Goal: Navigation & Orientation: Find specific page/section

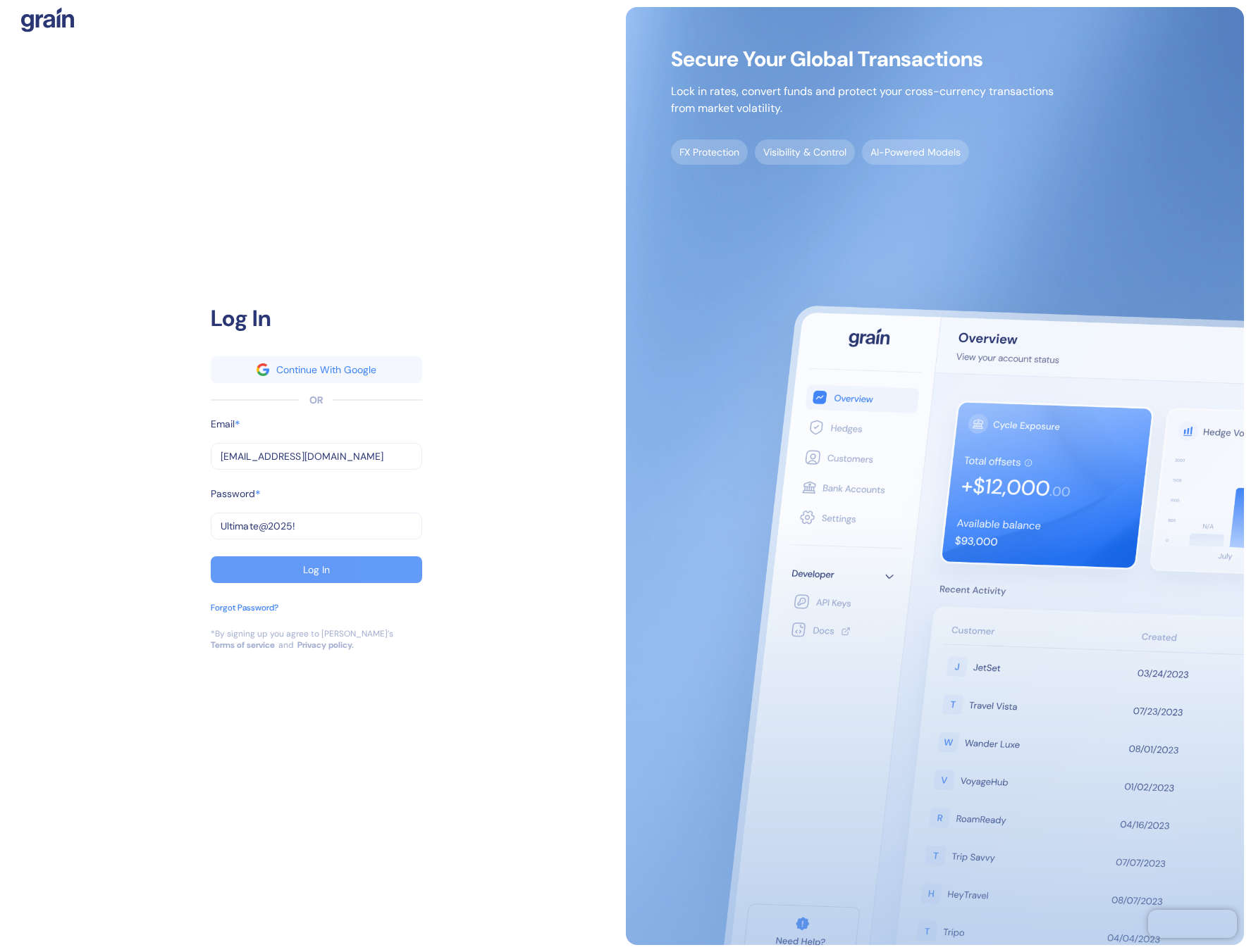
click at [338, 572] on button "Log In" at bounding box center [316, 569] width 211 height 27
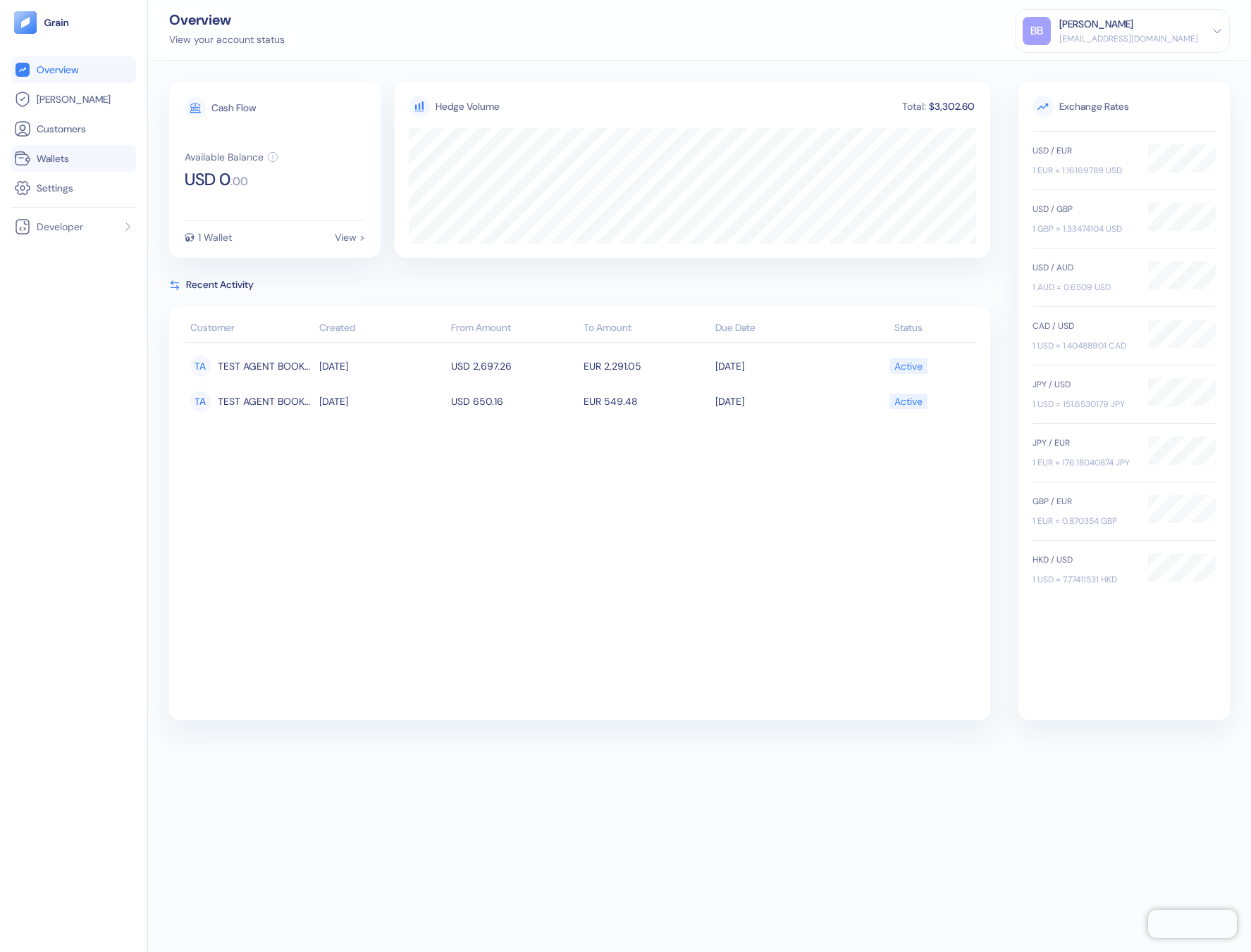
click at [57, 155] on span "Wallets" at bounding box center [53, 158] width 32 height 14
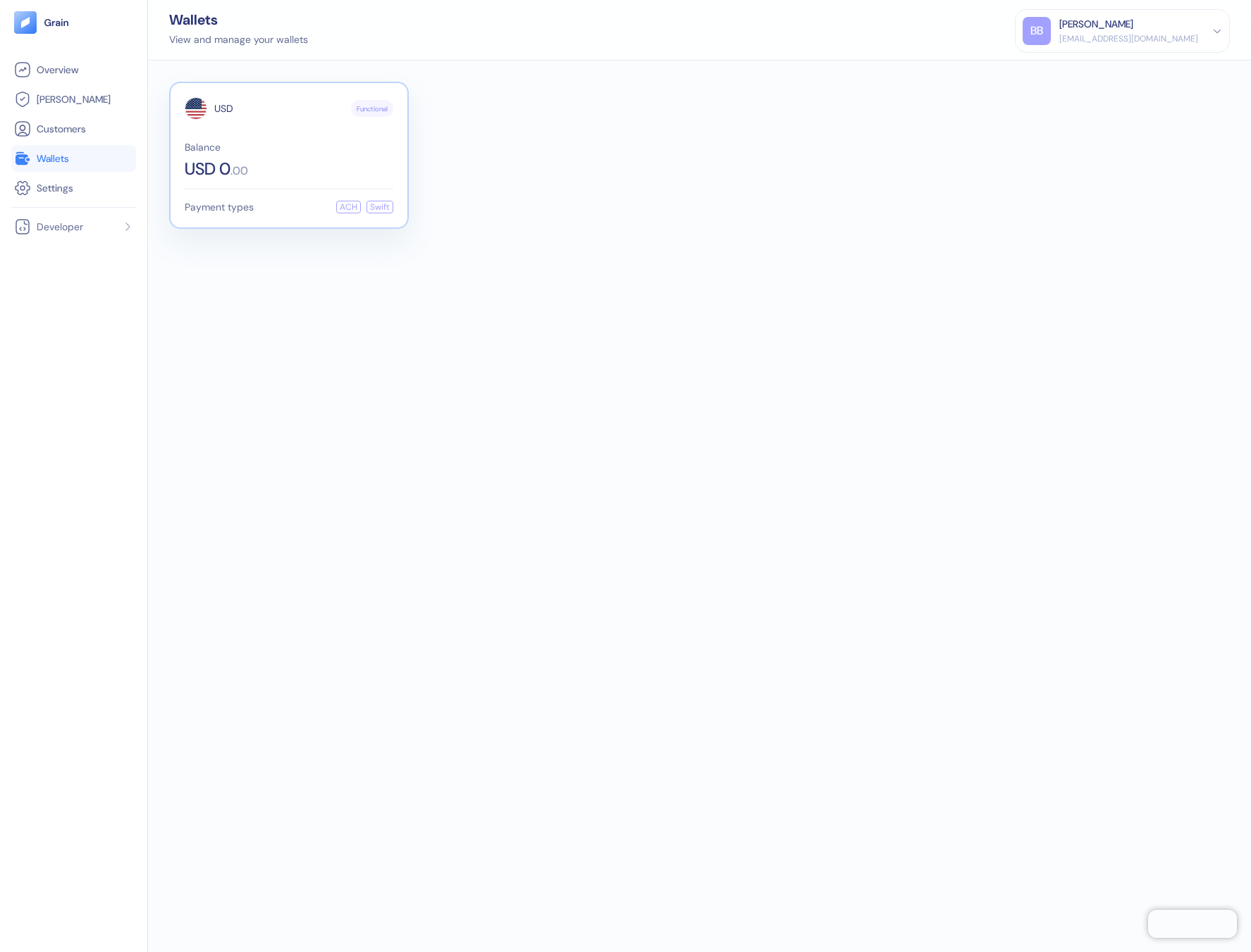
click at [355, 132] on div "USD Functional Balance USD 0 . 00" at bounding box center [289, 137] width 209 height 80
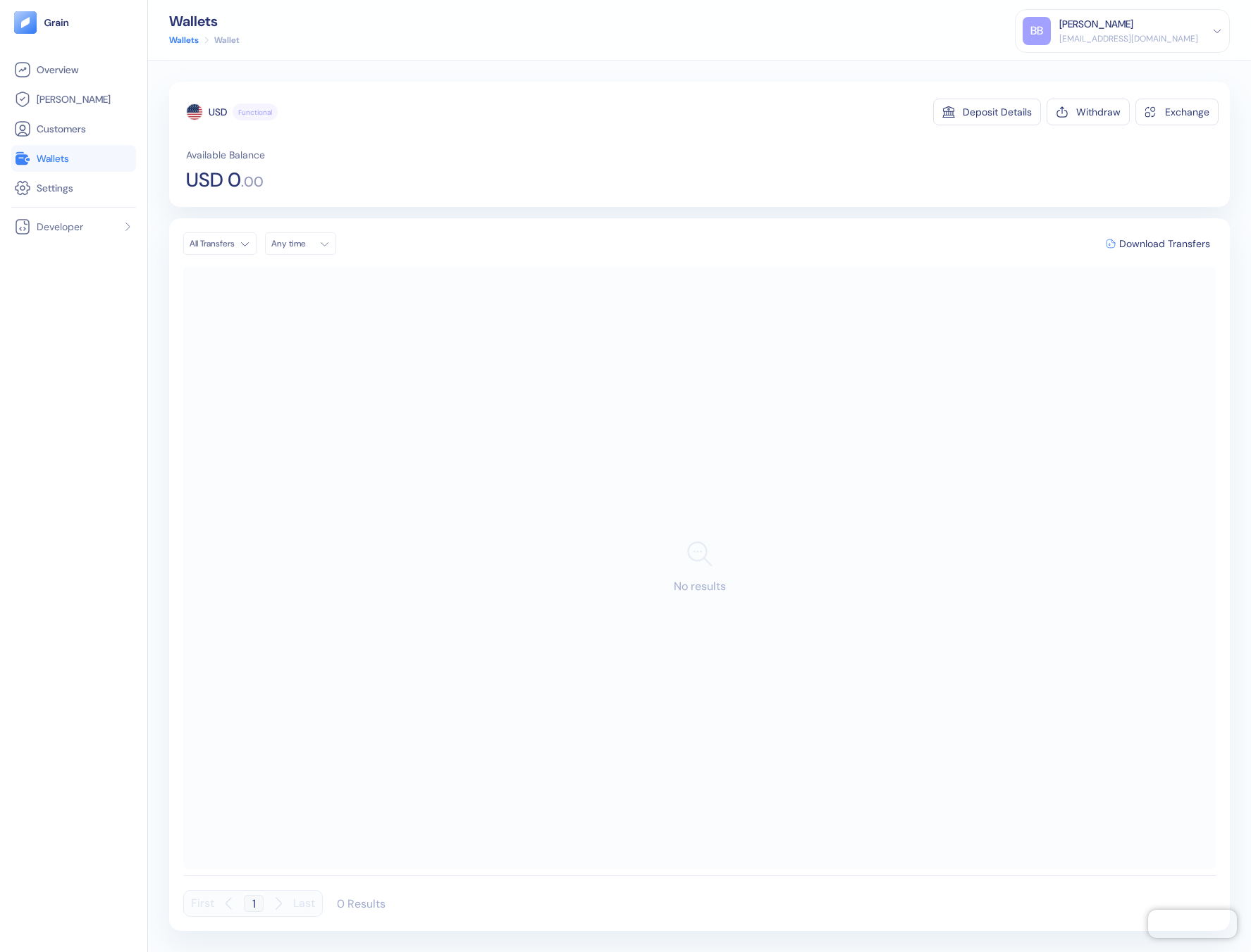
click at [1219, 12] on div "BB [PERSON_NAME] [EMAIL_ADDRESS][DOMAIN_NAME] Sign Out" at bounding box center [1121, 31] width 215 height 44
click at [1213, 31] on icon at bounding box center [1217, 31] width 10 height 10
click at [54, 64] on span "Overview" at bounding box center [57, 69] width 41 height 14
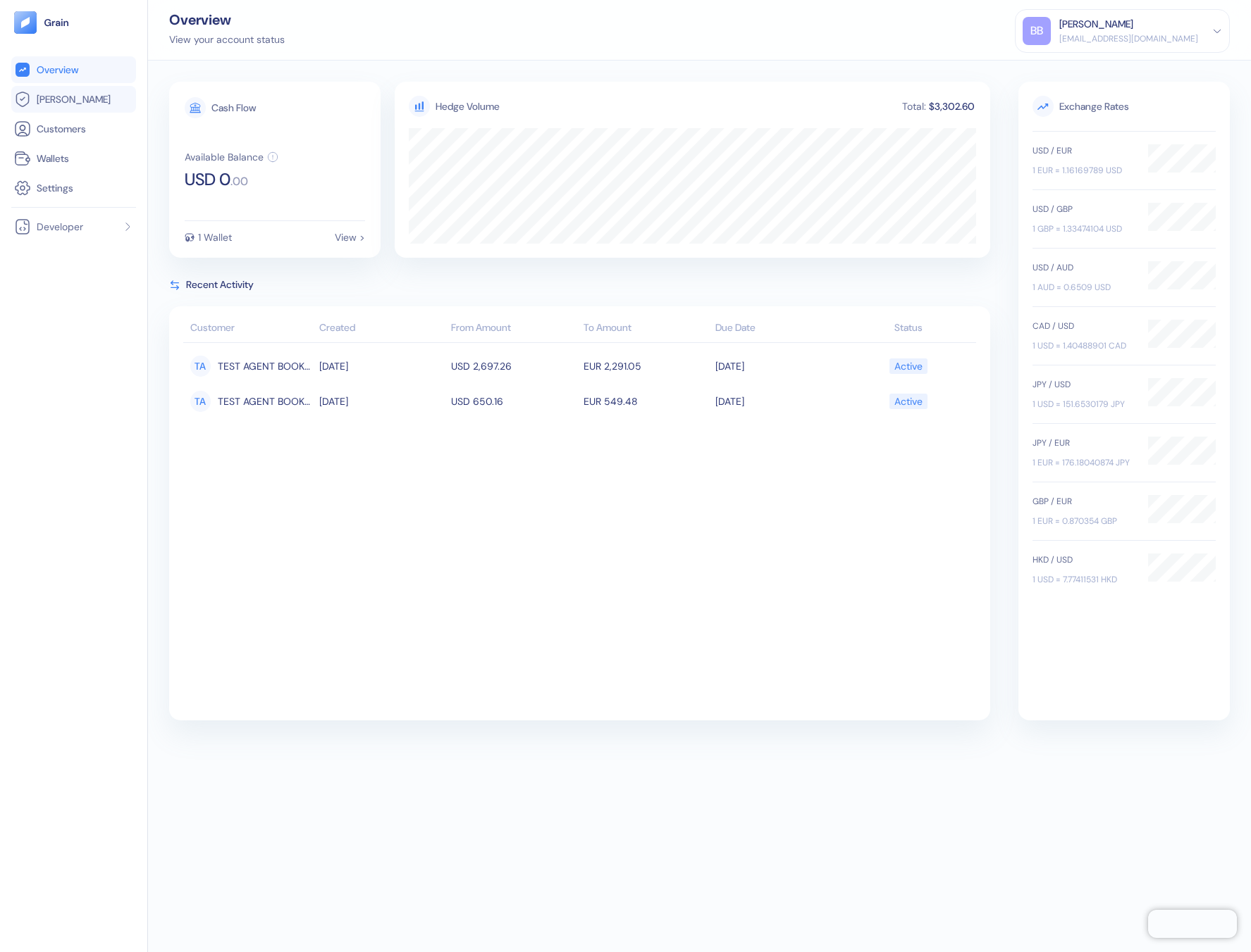
click at [69, 98] on span "[PERSON_NAME]" at bounding box center [73, 99] width 74 height 14
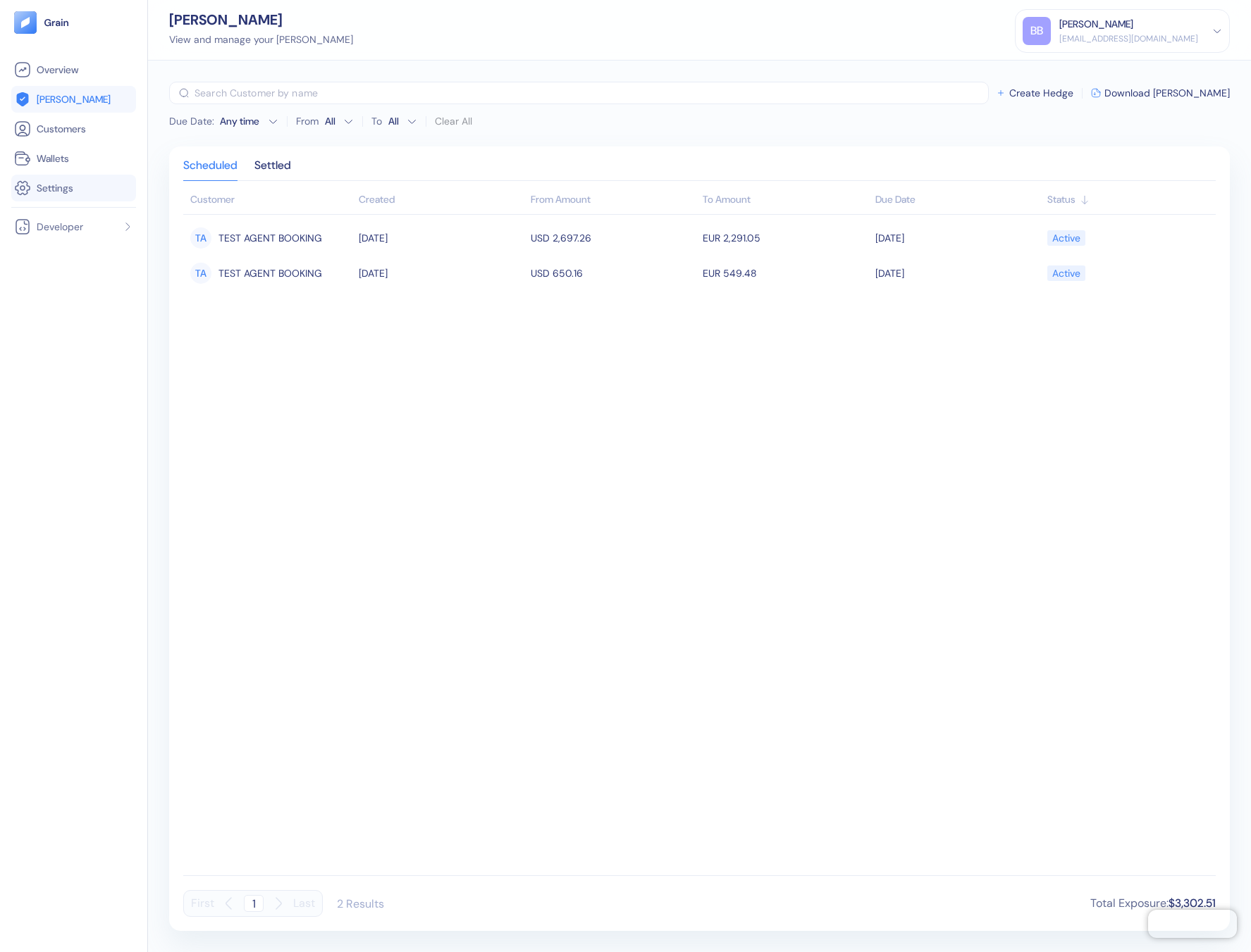
click at [94, 180] on link "Settings" at bounding box center [73, 188] width 119 height 17
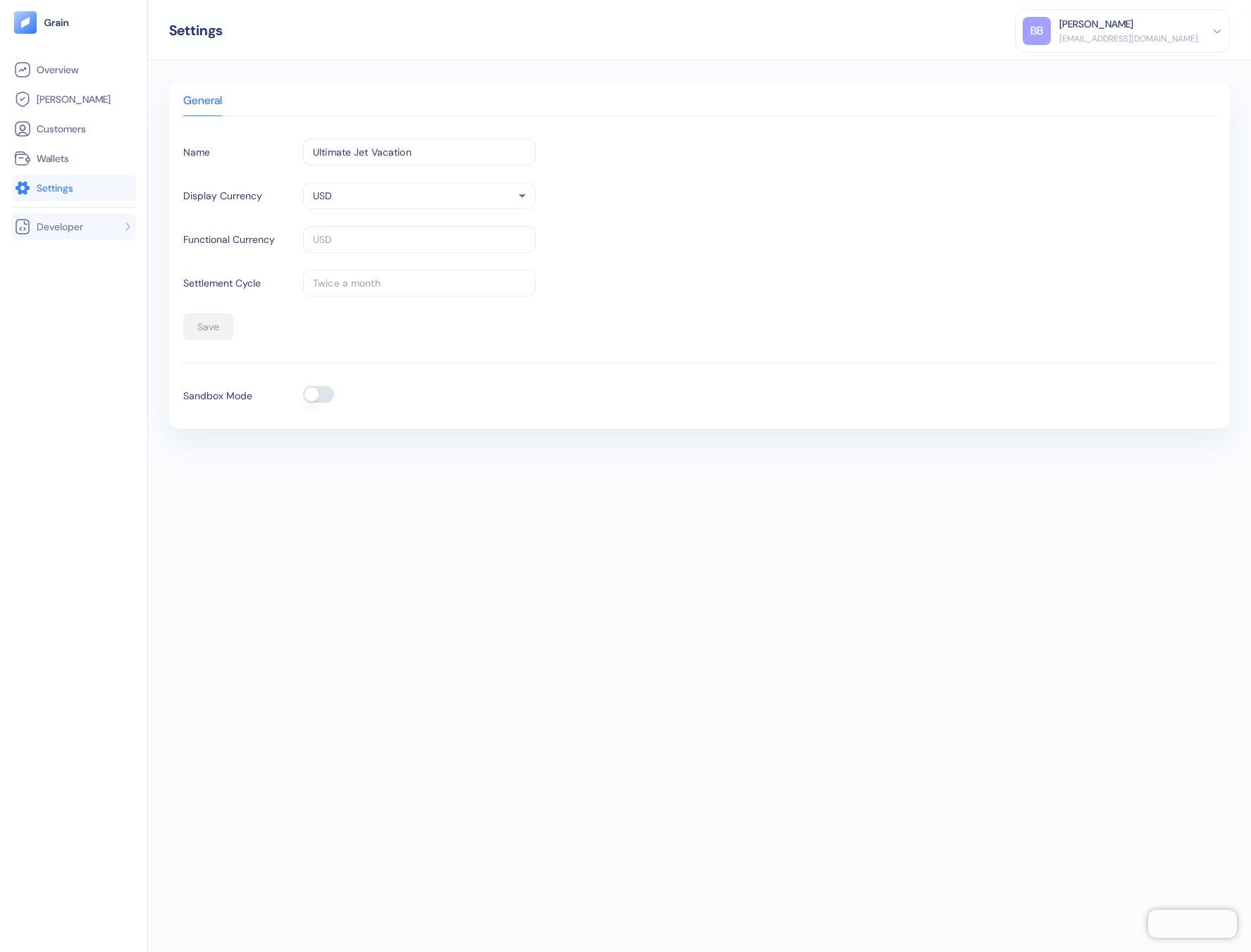
click at [95, 227] on li "Developer" at bounding box center [74, 227] width 125 height 27
click at [79, 70] on span "Overview" at bounding box center [57, 69] width 41 height 14
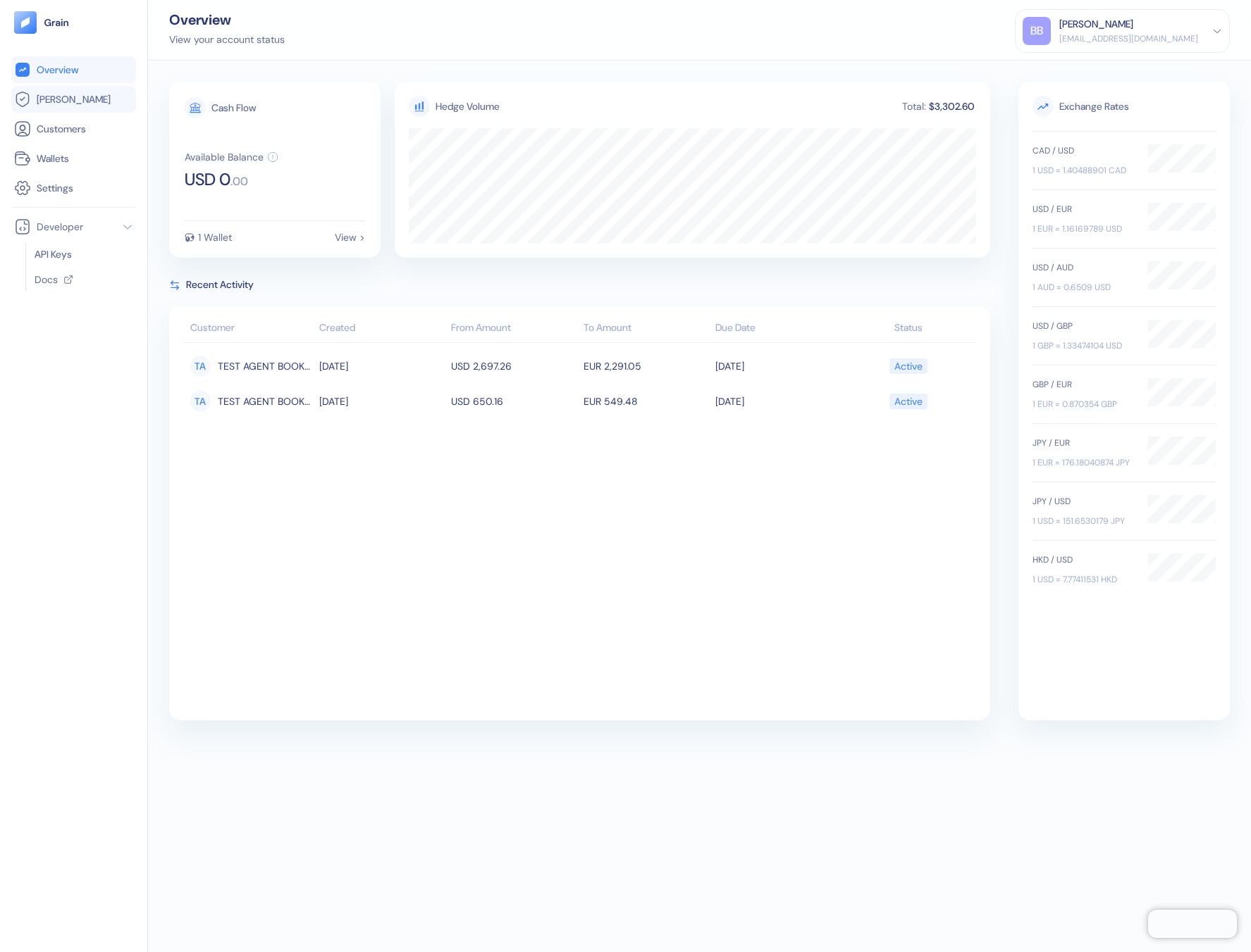
click at [32, 91] on link "[PERSON_NAME]" at bounding box center [73, 99] width 119 height 17
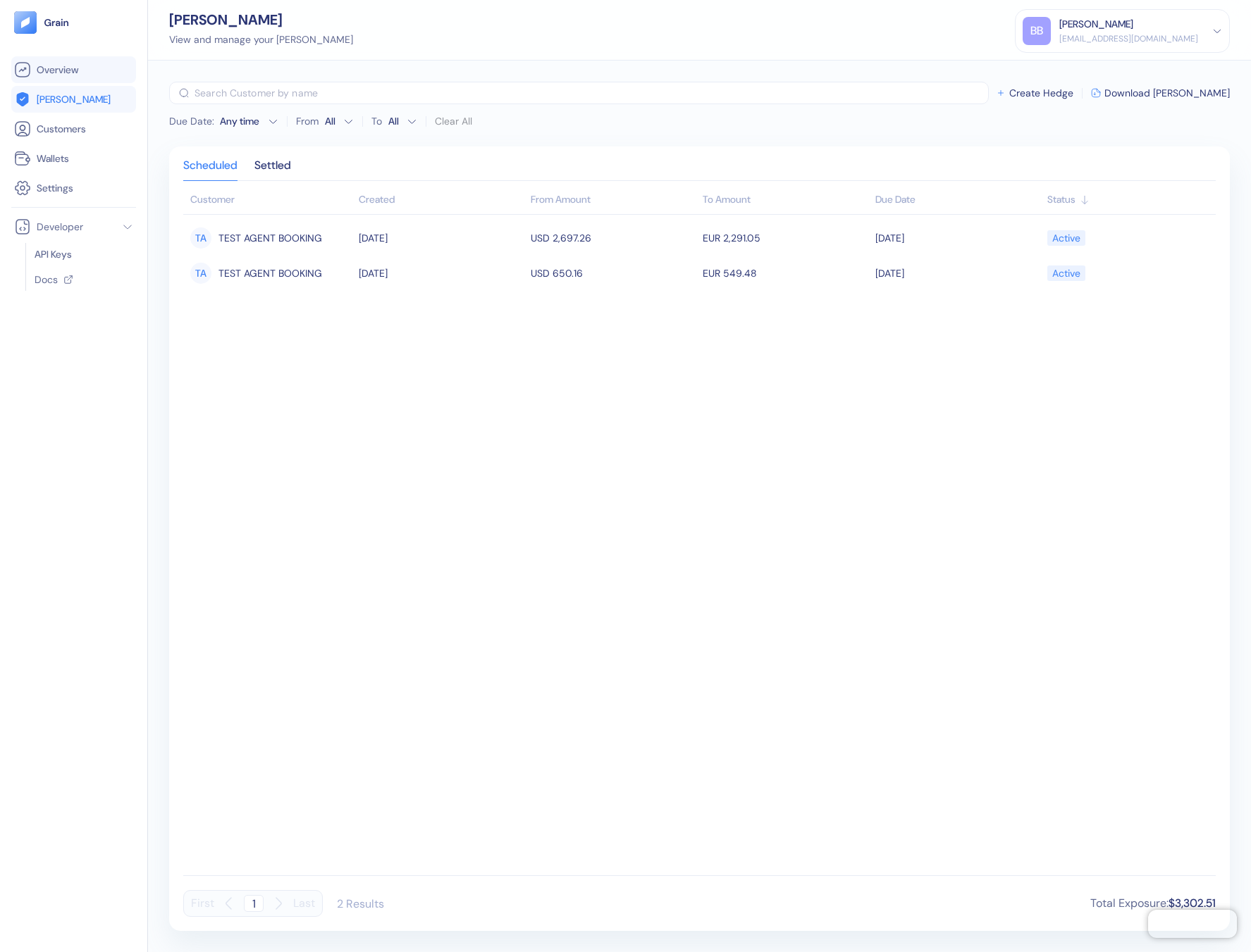
click at [79, 72] on span "Overview" at bounding box center [57, 69] width 41 height 14
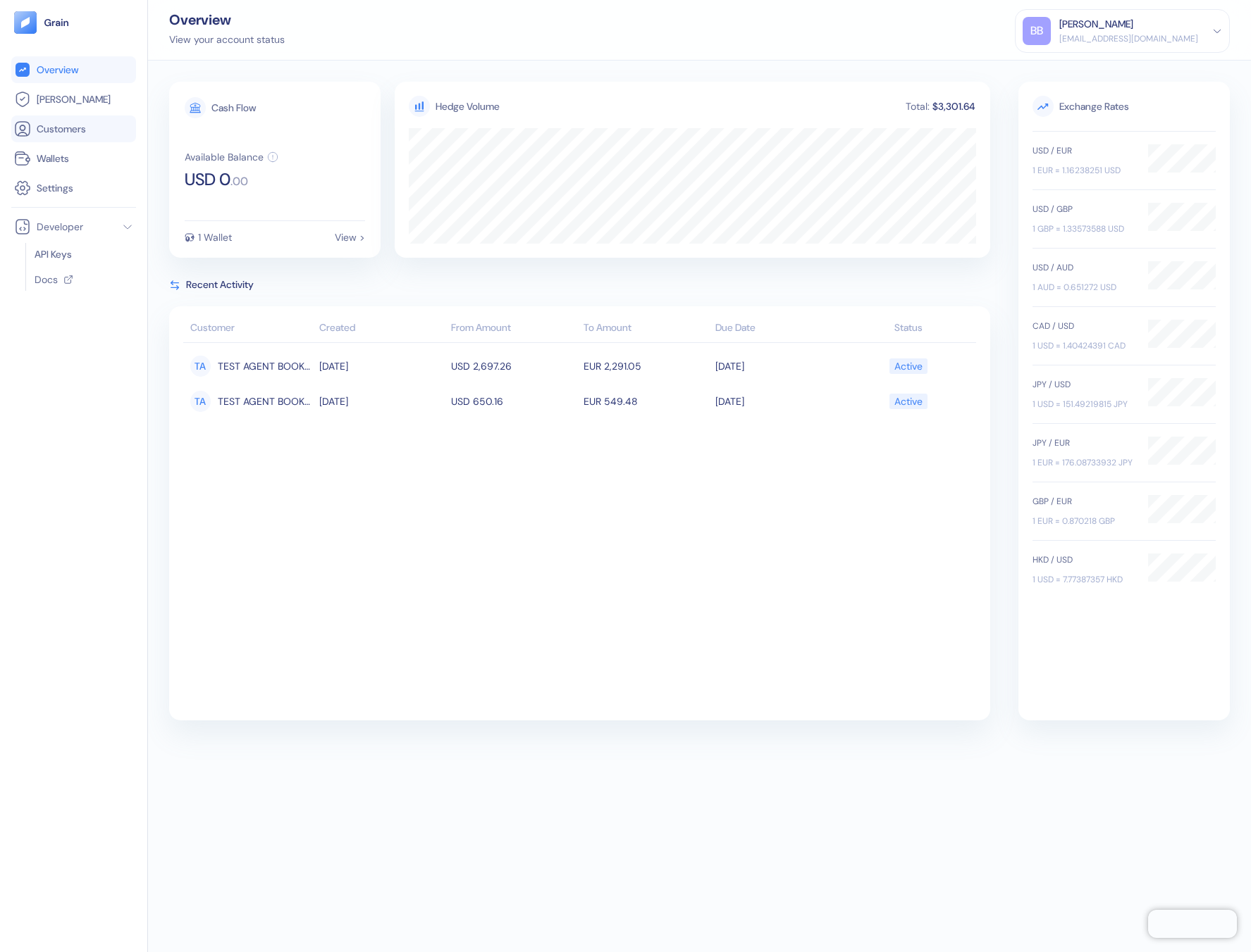
click at [86, 127] on span "Customers" at bounding box center [61, 129] width 49 height 14
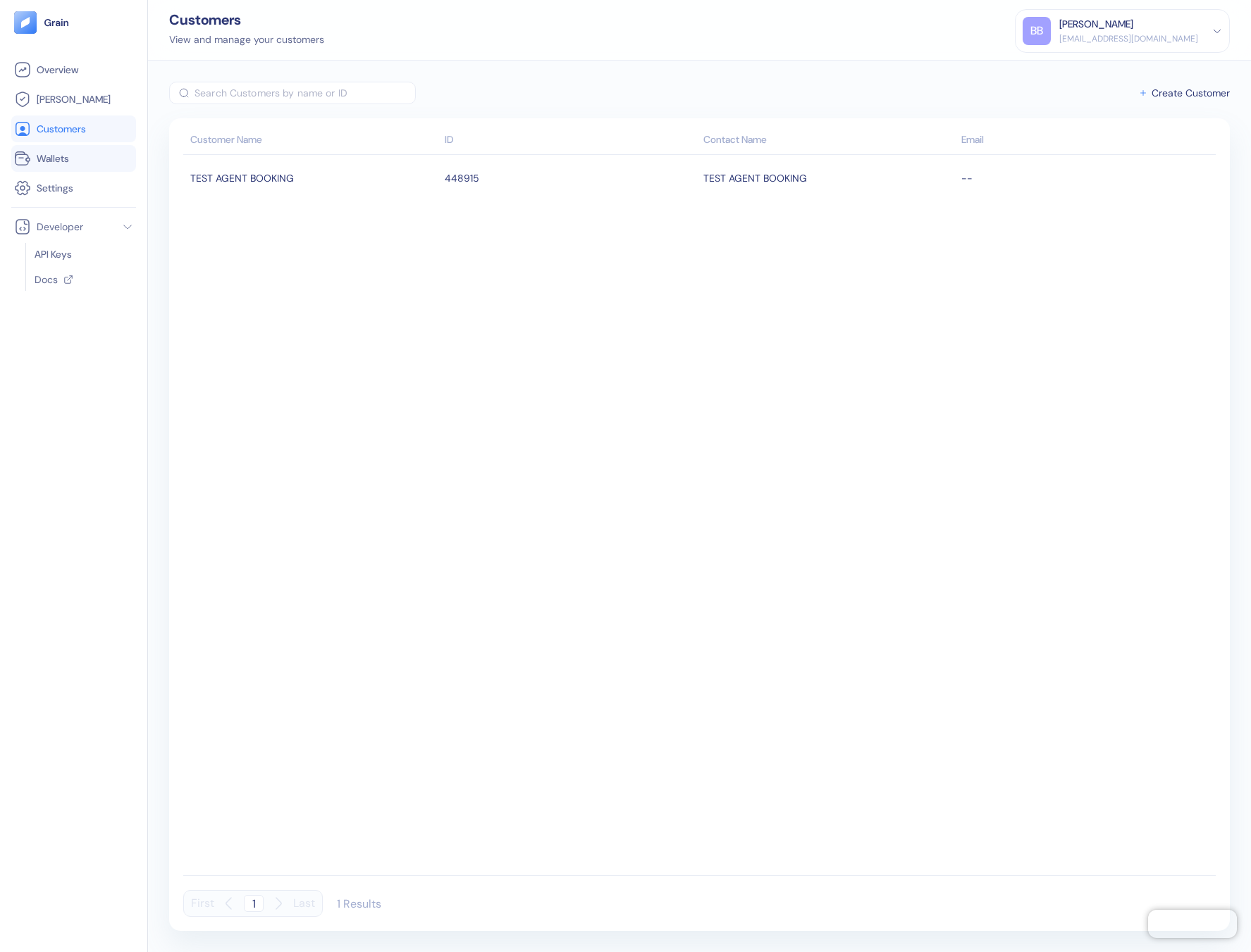
click at [80, 159] on link "Wallets" at bounding box center [73, 158] width 119 height 17
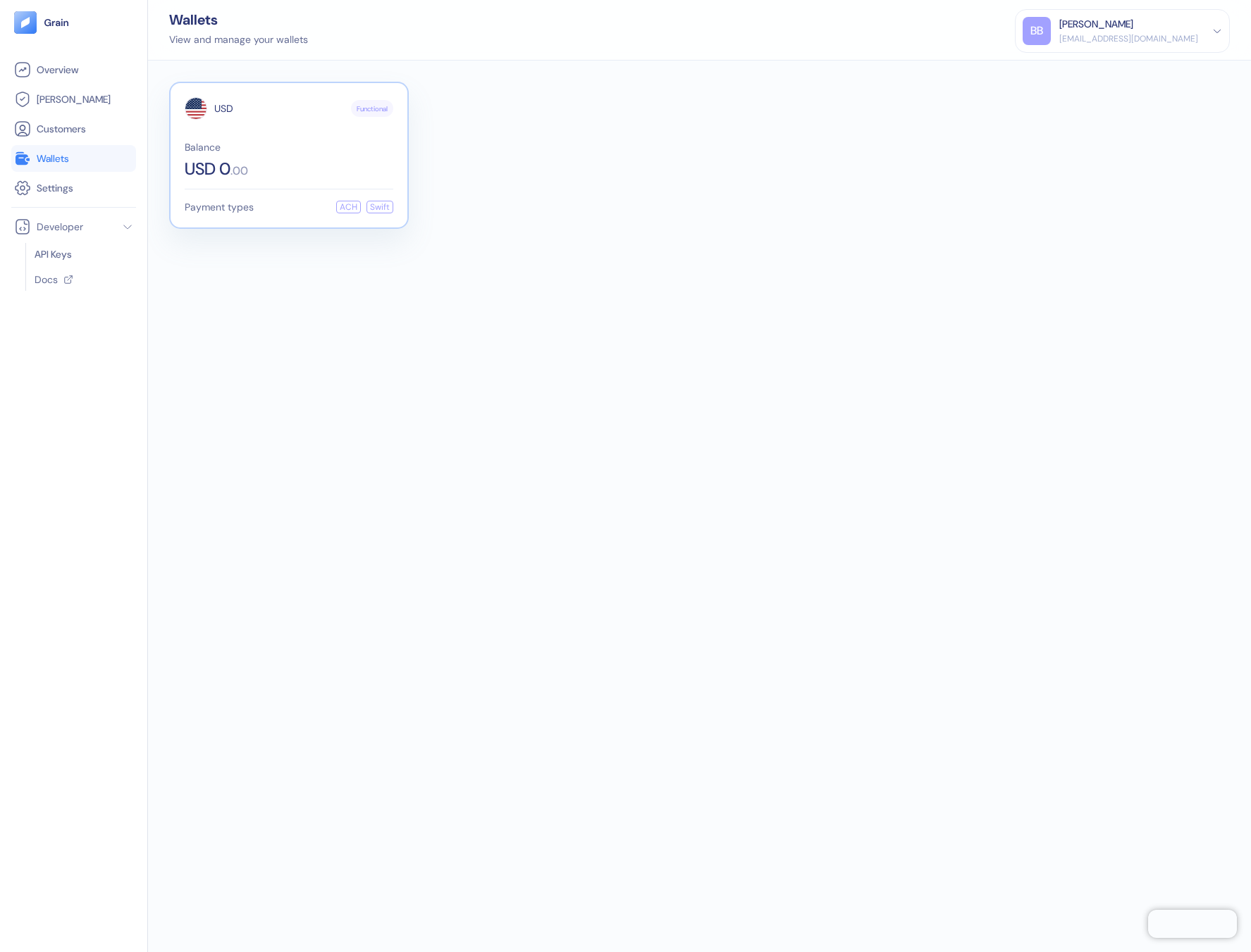
click at [311, 152] on div "Balance USD 0 . 00" at bounding box center [289, 160] width 209 height 36
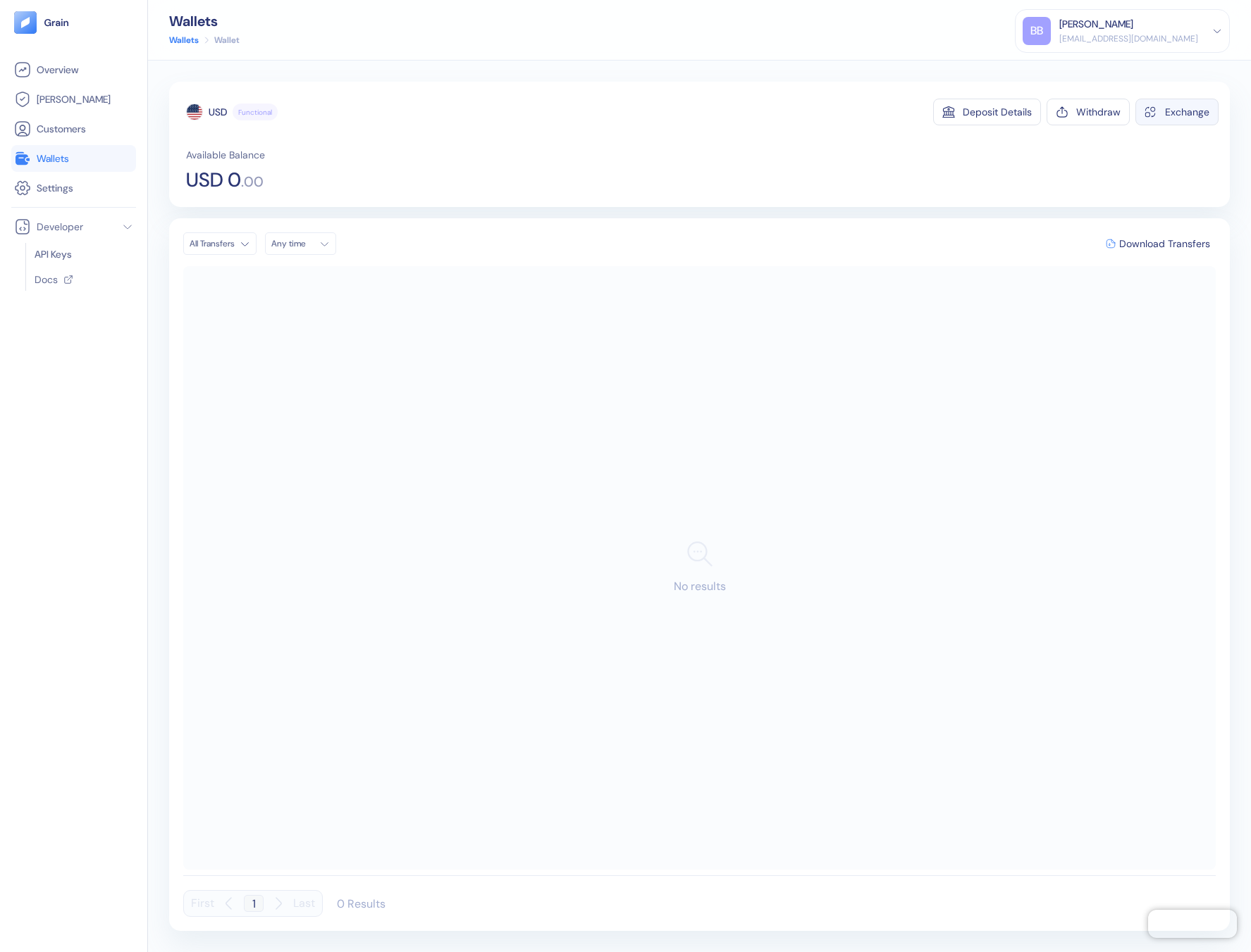
click at [1183, 112] on div "Exchange" at bounding box center [1186, 112] width 45 height 10
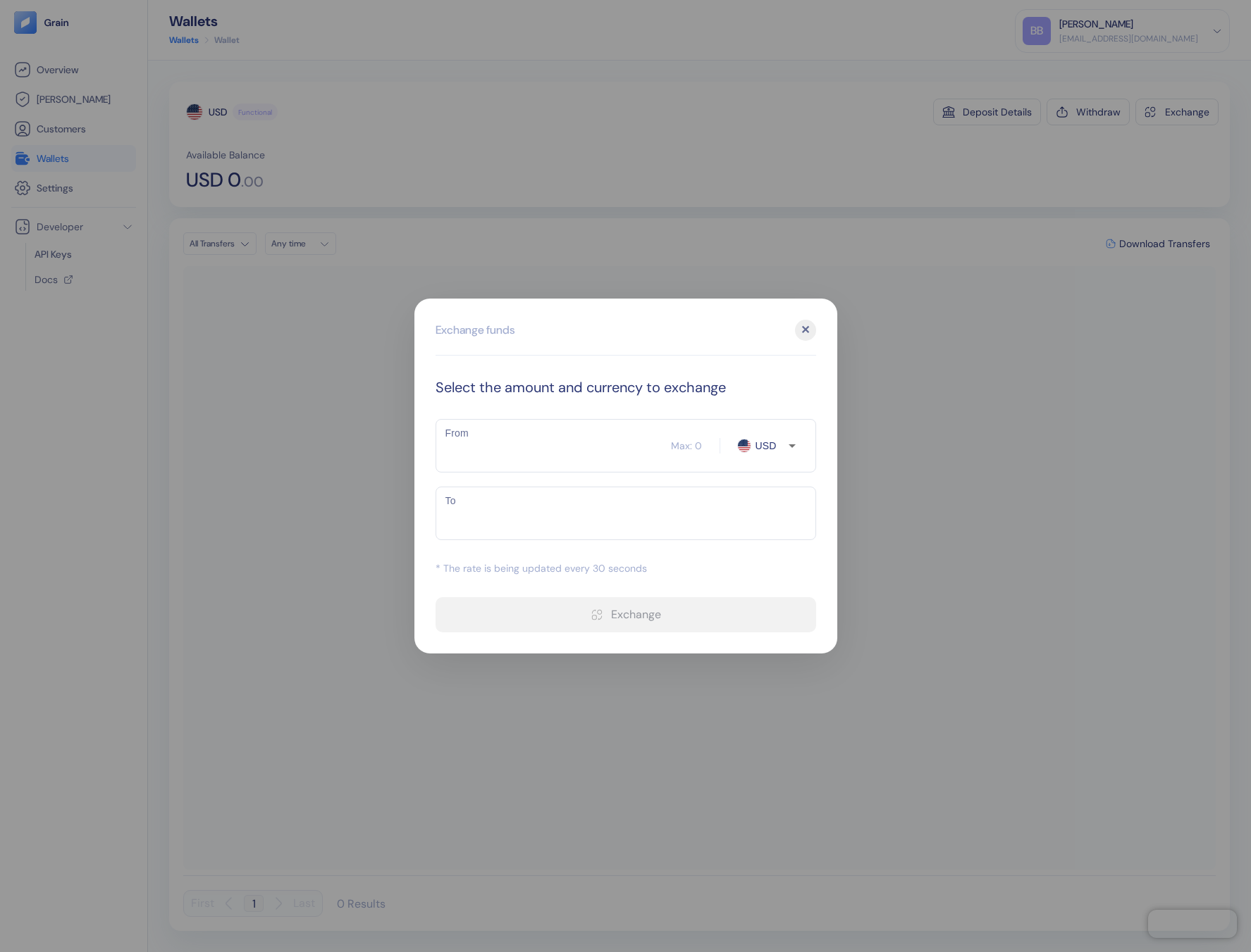
click at [812, 328] on div "✕" at bounding box center [806, 330] width 21 height 21
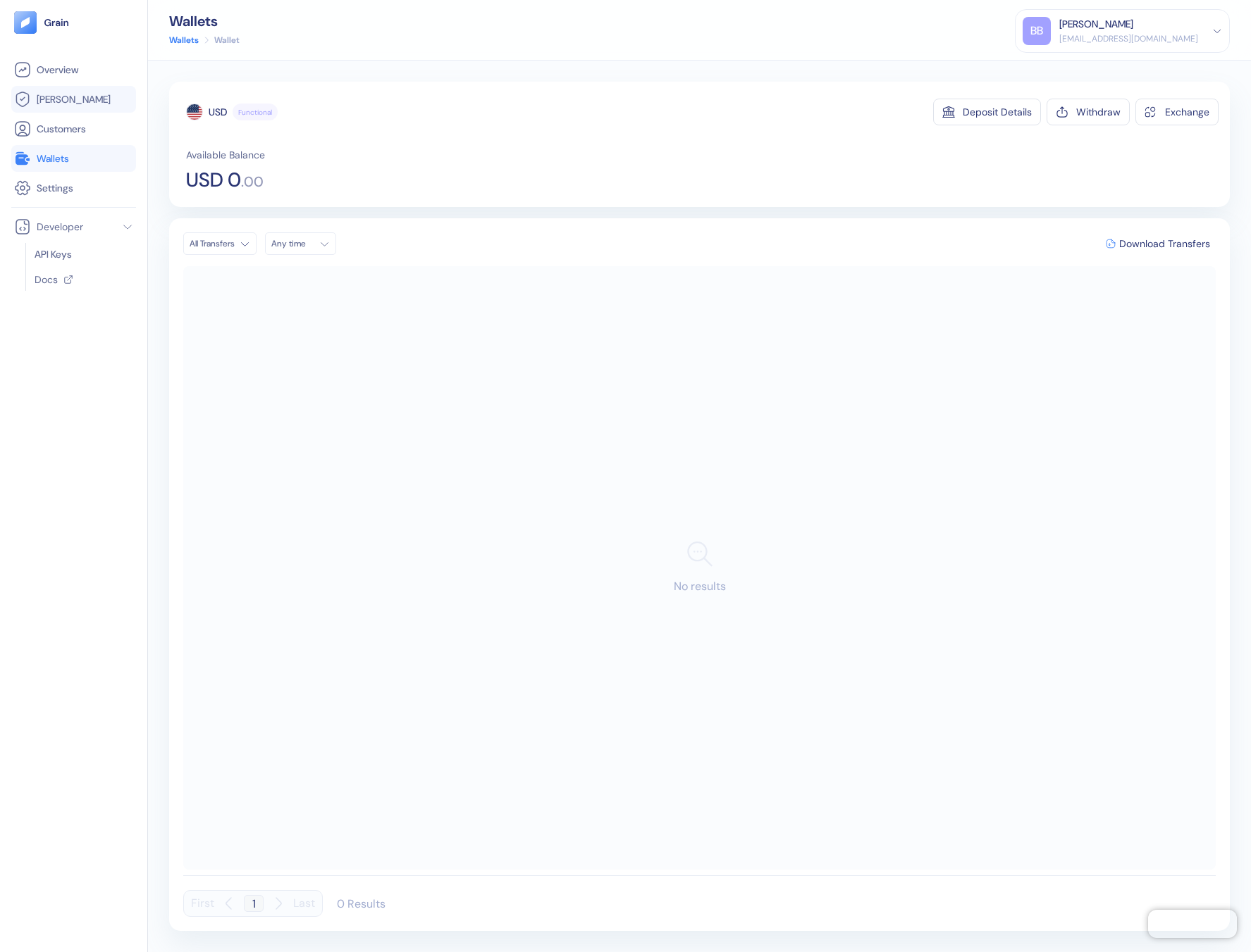
click at [87, 95] on link "[PERSON_NAME]" at bounding box center [73, 99] width 119 height 17
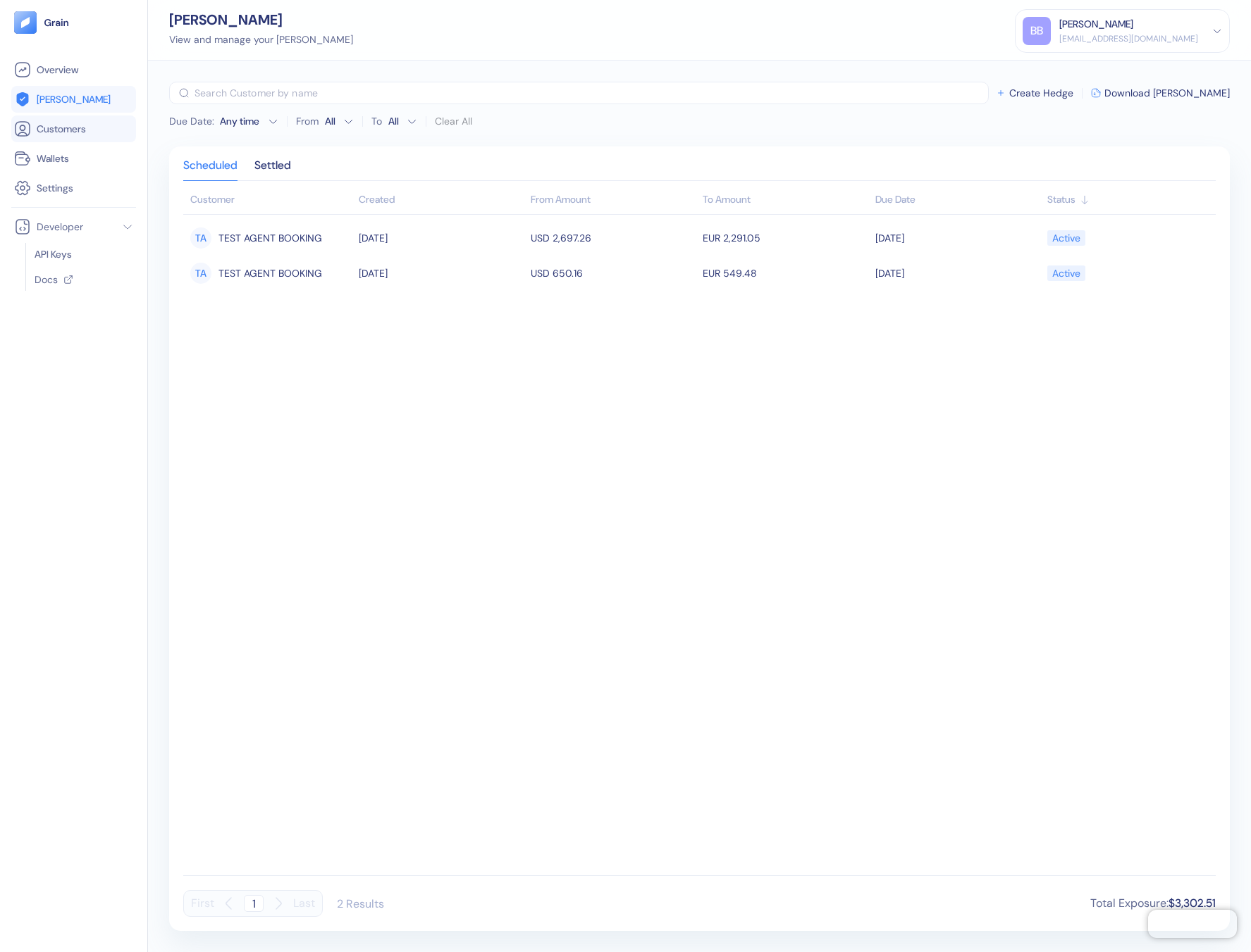
click at [80, 133] on span "Customers" at bounding box center [61, 129] width 49 height 14
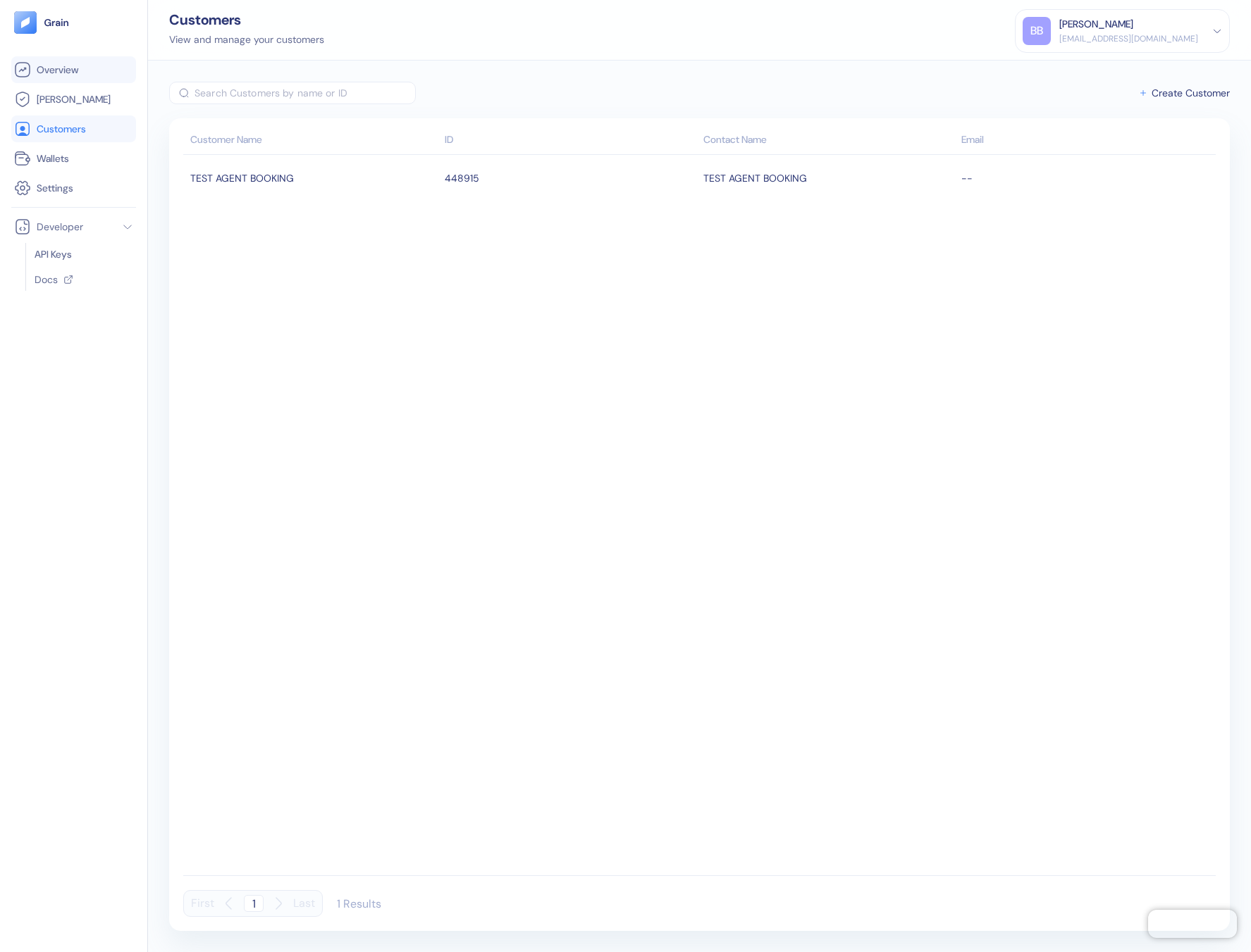
click at [74, 77] on link "Overview" at bounding box center [73, 70] width 119 height 17
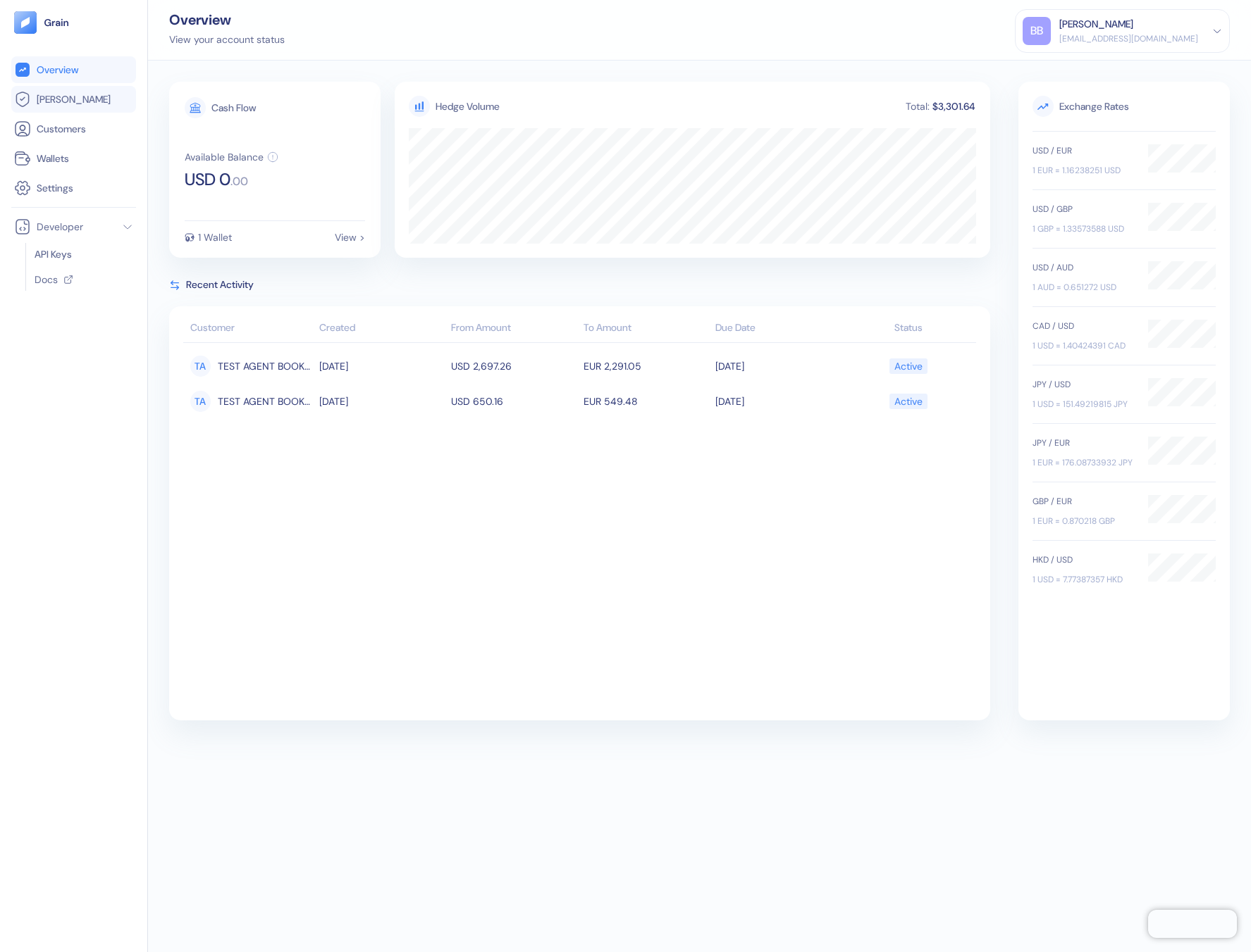
click at [77, 100] on link "[PERSON_NAME]" at bounding box center [73, 99] width 119 height 17
